Goal: Find specific page/section: Find specific page/section

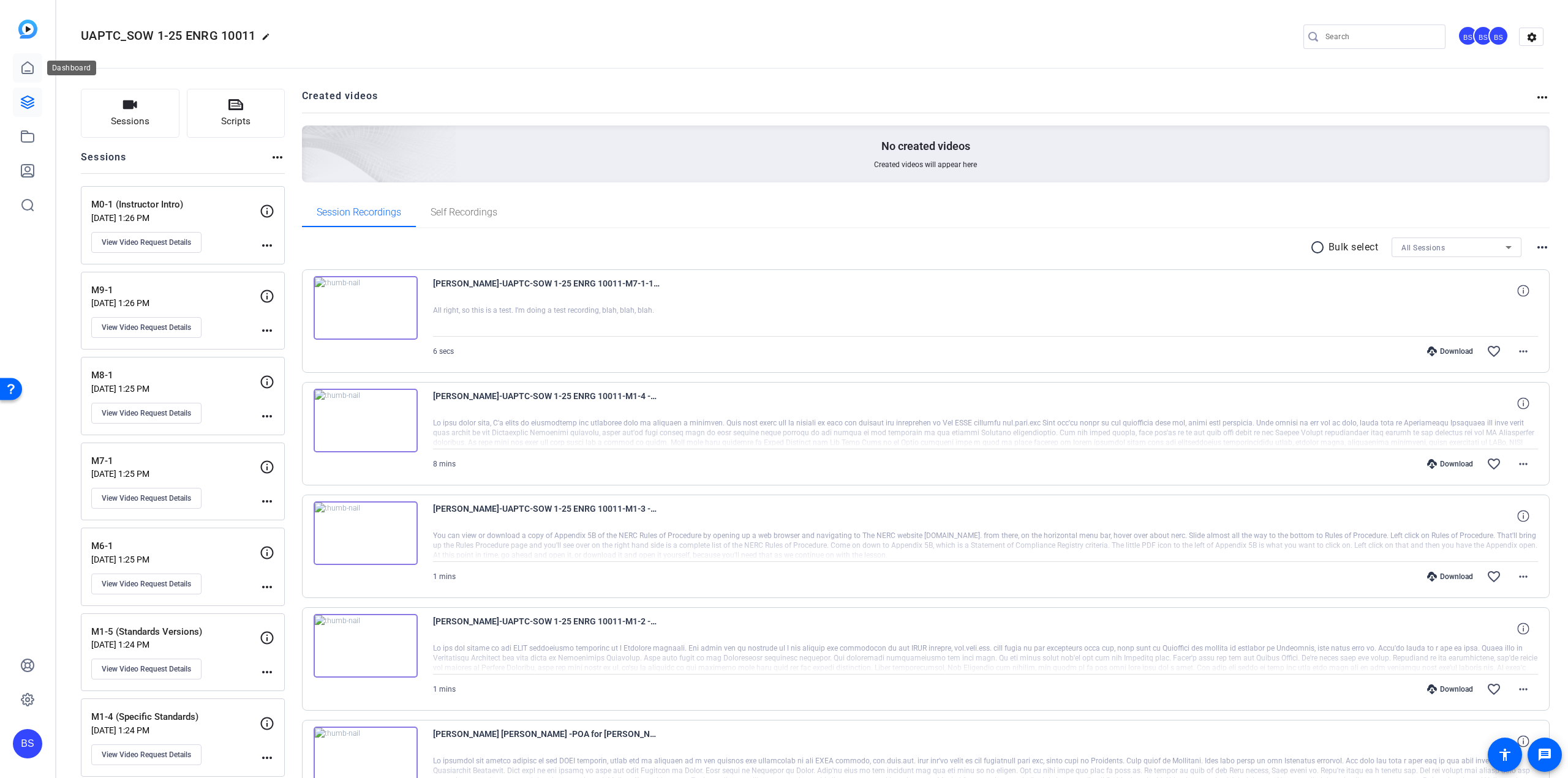
click at [21, 56] on link at bounding box center [28, 68] width 29 height 29
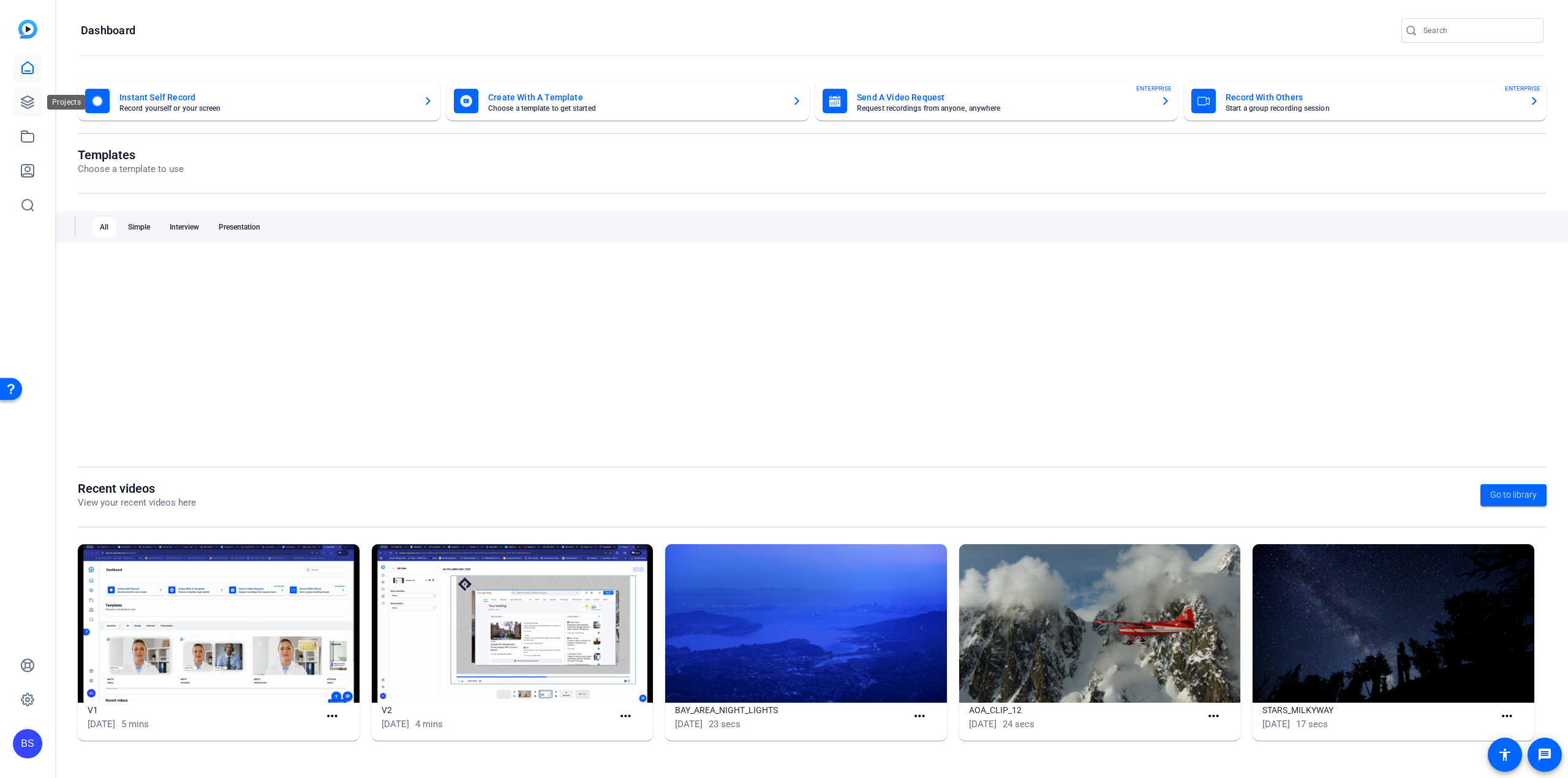
click at [29, 100] on icon at bounding box center [27, 102] width 15 height 15
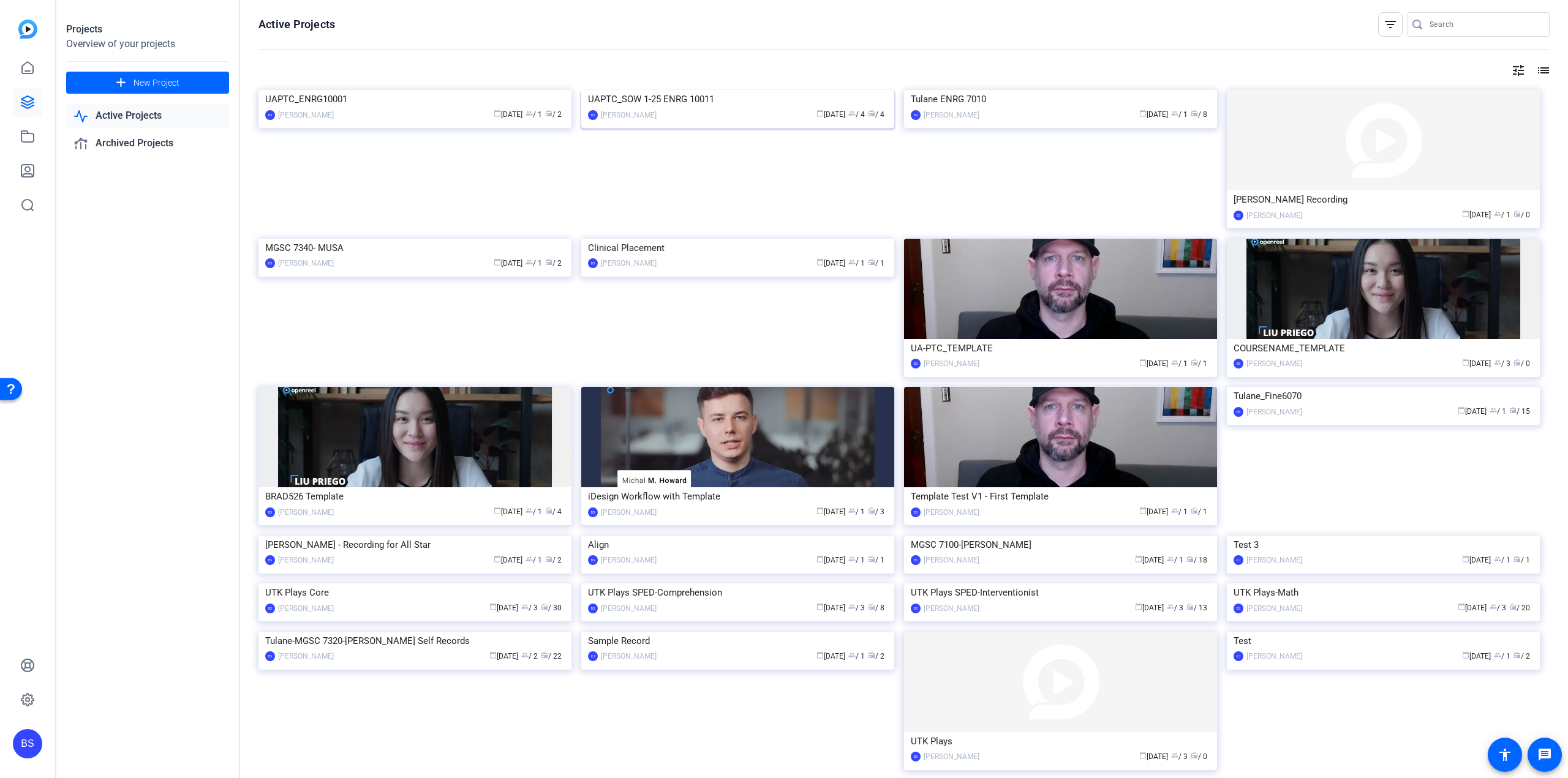
click at [683, 108] on div "UAPTC_SOW 1-25 ENRG 10011" at bounding box center [738, 99] width 299 height 18
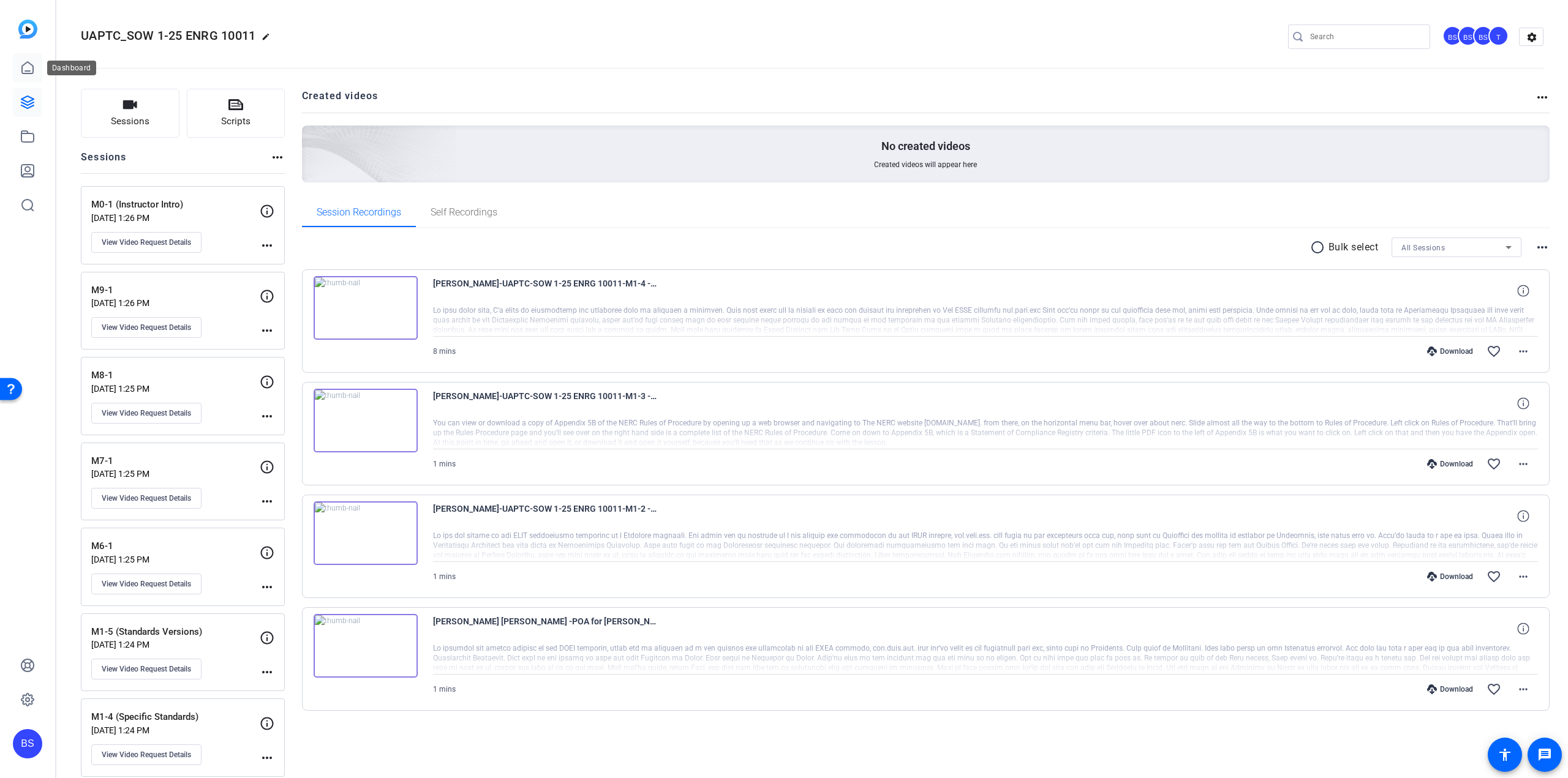
click at [35, 71] on link at bounding box center [28, 68] width 29 height 29
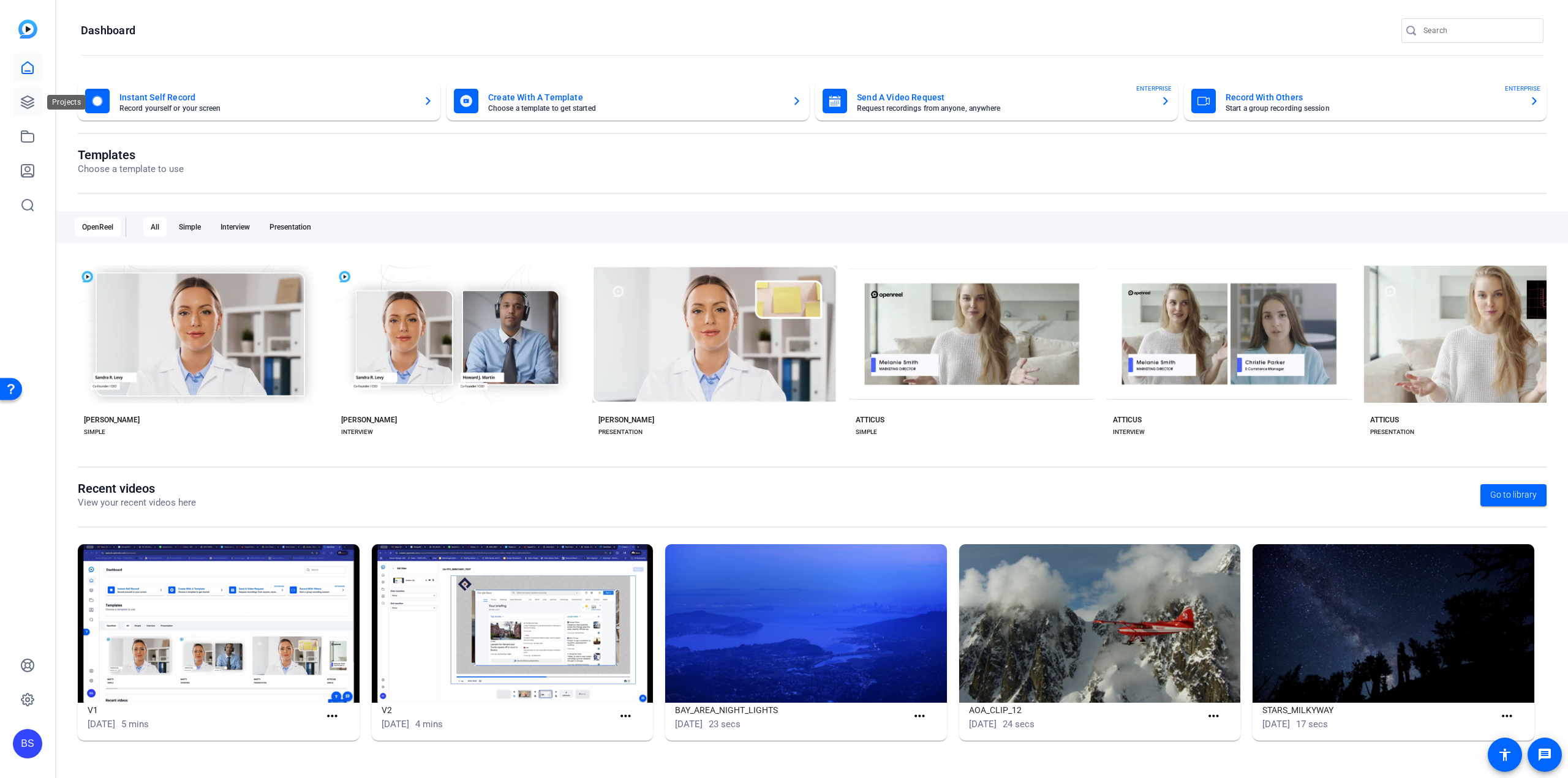
click at [21, 93] on link at bounding box center [28, 102] width 29 height 29
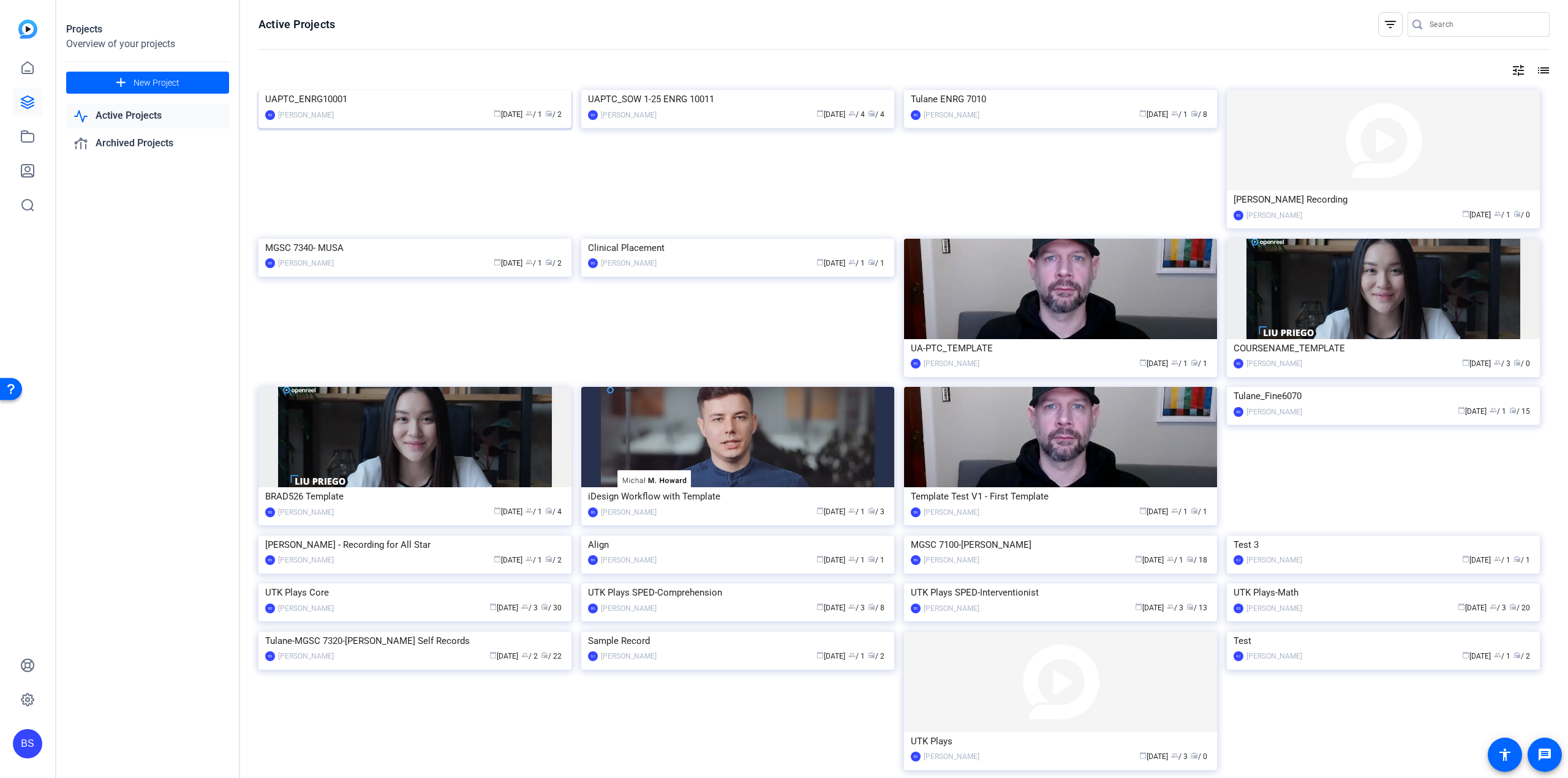
click at [428, 90] on img at bounding box center [415, 90] width 313 height 0
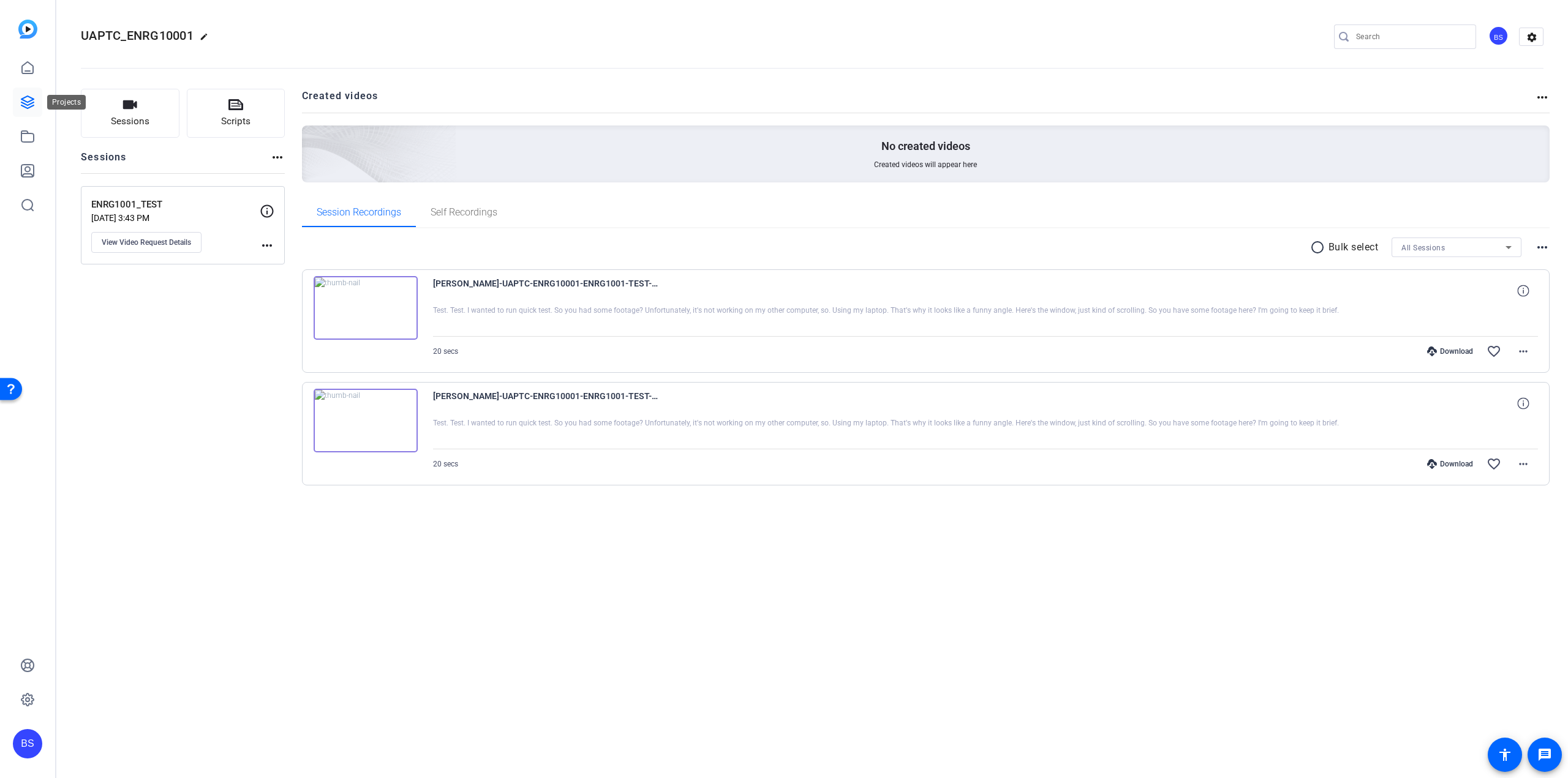
click at [31, 94] on link at bounding box center [28, 102] width 29 height 29
